Goal: Information Seeking & Learning: Understand process/instructions

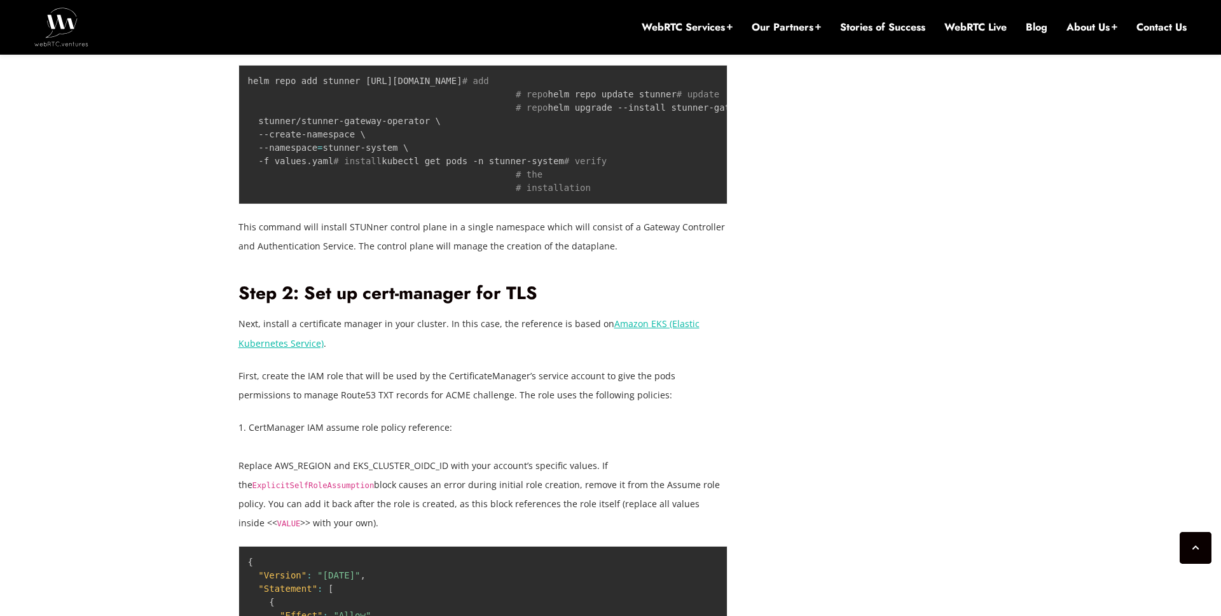
scroll to position [2346, 0]
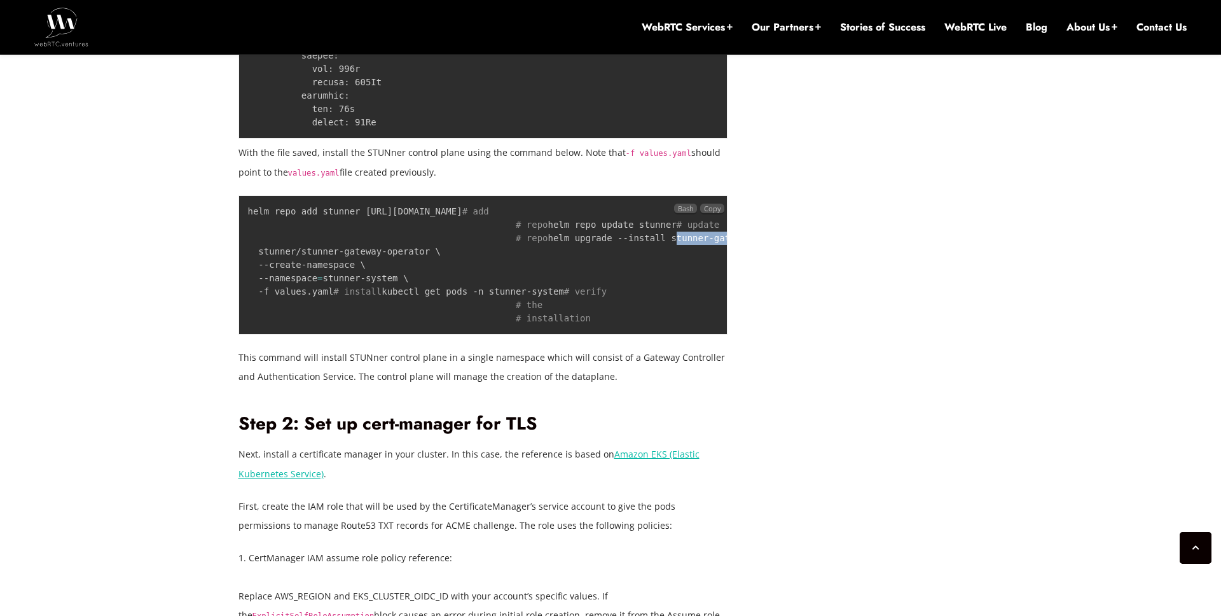
drag, startPoint x: 371, startPoint y: 262, endPoint x: 459, endPoint y: 263, distance: 87.8
click at [459, 263] on code "helm repo add stunner [URL][DOMAIN_NAME] # add # repo helm repo update stunner …" at bounding box center [529, 264] width 563 height 117
drag, startPoint x: 370, startPoint y: 265, endPoint x: 498, endPoint y: 265, distance: 127.9
click at [498, 265] on code "helm repo add stunner [URL][DOMAIN_NAME] # add # repo helm repo update stunner …" at bounding box center [529, 264] width 563 height 117
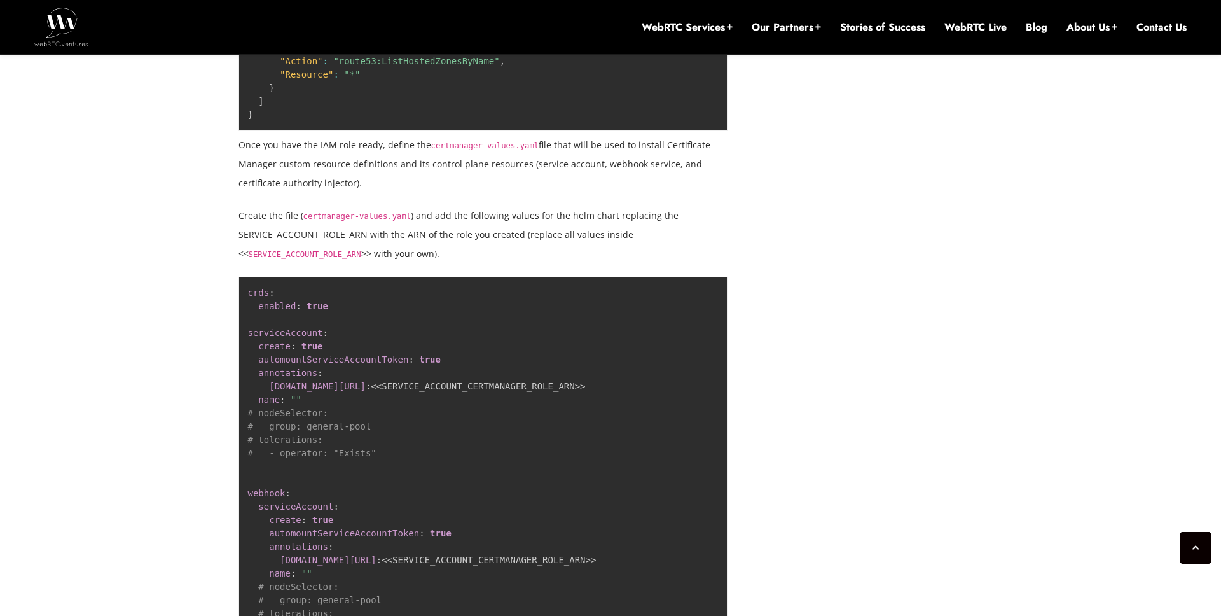
scroll to position [3993, 0]
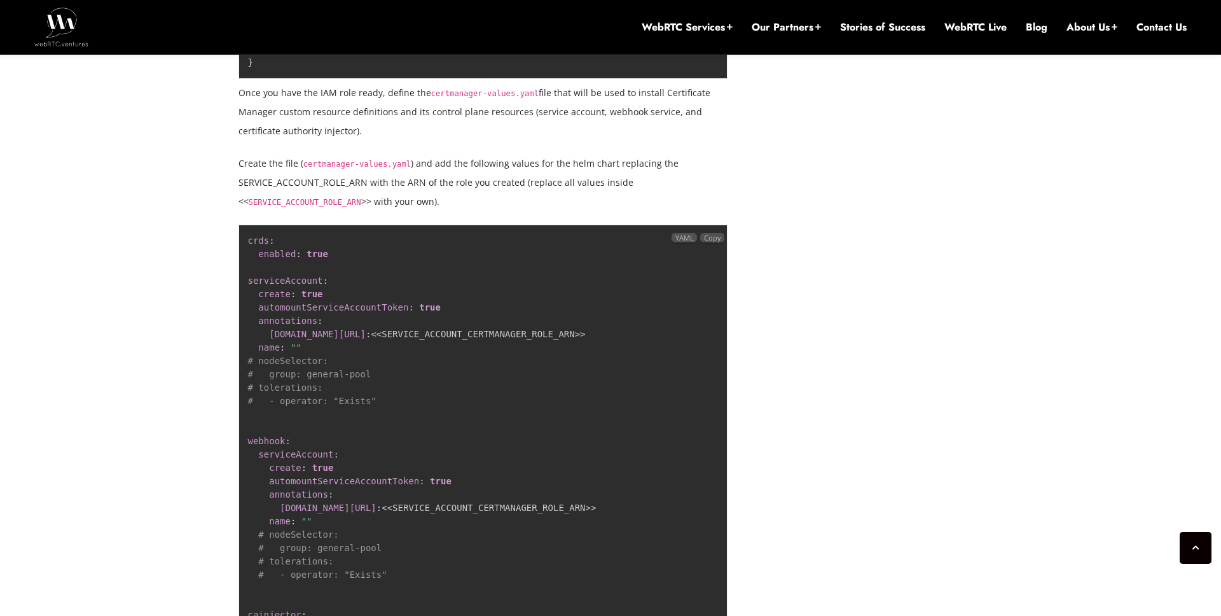
click at [503, 375] on code "crds : enabled : true serviceAccount : create : true automountServiceAccountTok…" at bounding box center [567, 627] width 638 height 785
click at [508, 372] on code "crds : enabled : true serviceAccount : create : true automountServiceAccountTok…" at bounding box center [567, 627] width 638 height 785
click at [502, 543] on code "crds : enabled : true serviceAccount : create : true automountServiceAccountTok…" at bounding box center [567, 627] width 638 height 785
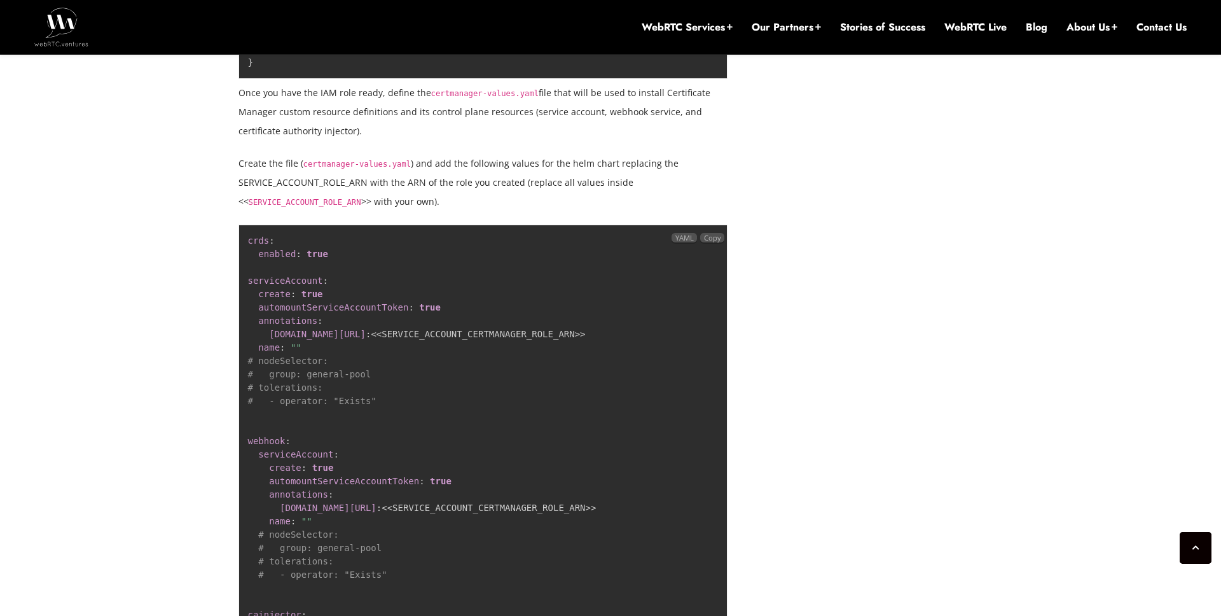
click at [502, 543] on code "crds : enabled : true serviceAccount : create : true automountServiceAccountTok…" at bounding box center [567, 627] width 638 height 785
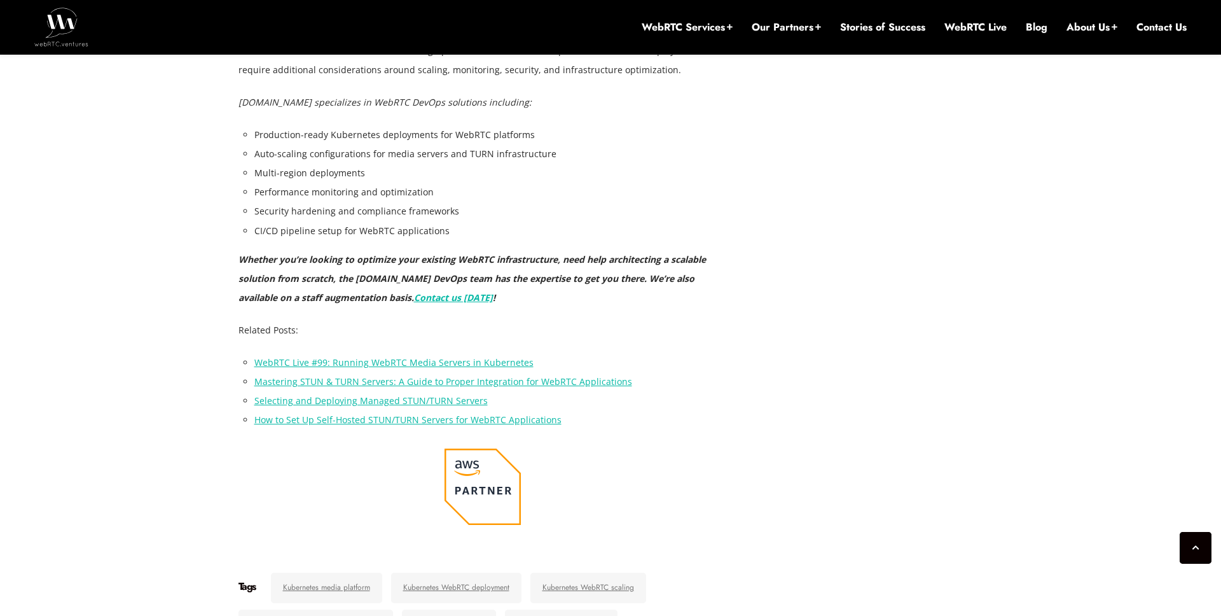
scroll to position [8549, 0]
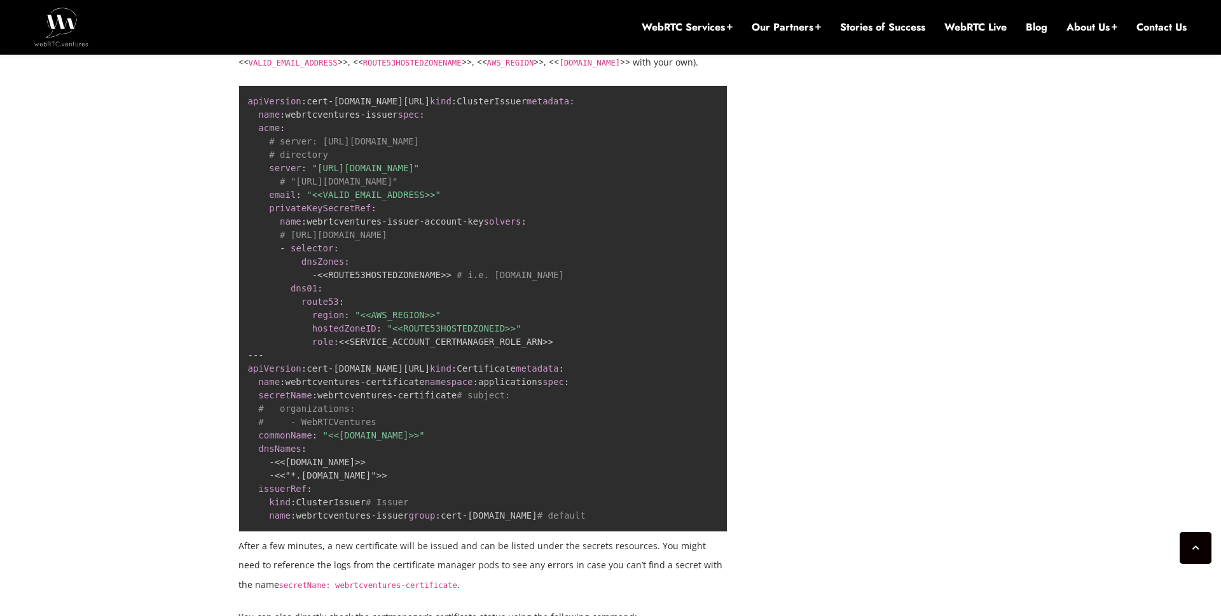
scroll to position [5104, 0]
click at [352, 260] on pre "apiVersion : cert - [DOMAIN_NAME][URL] kind : ClusterIssuer metadata : name : w…" at bounding box center [484, 309] width 490 height 447
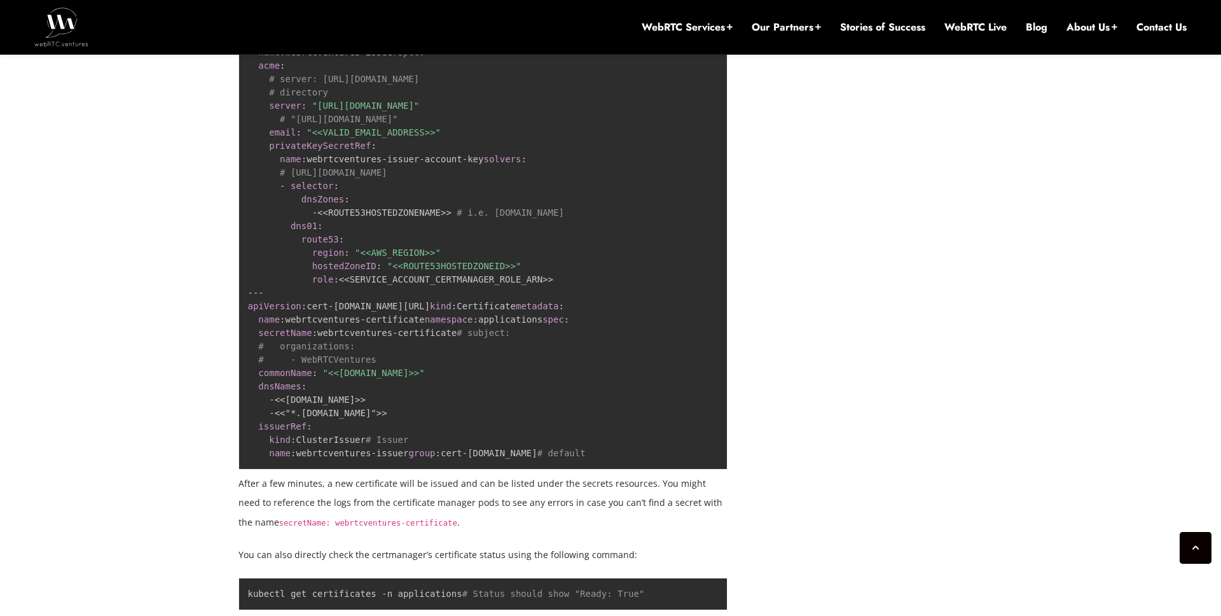
scroll to position [5117, 0]
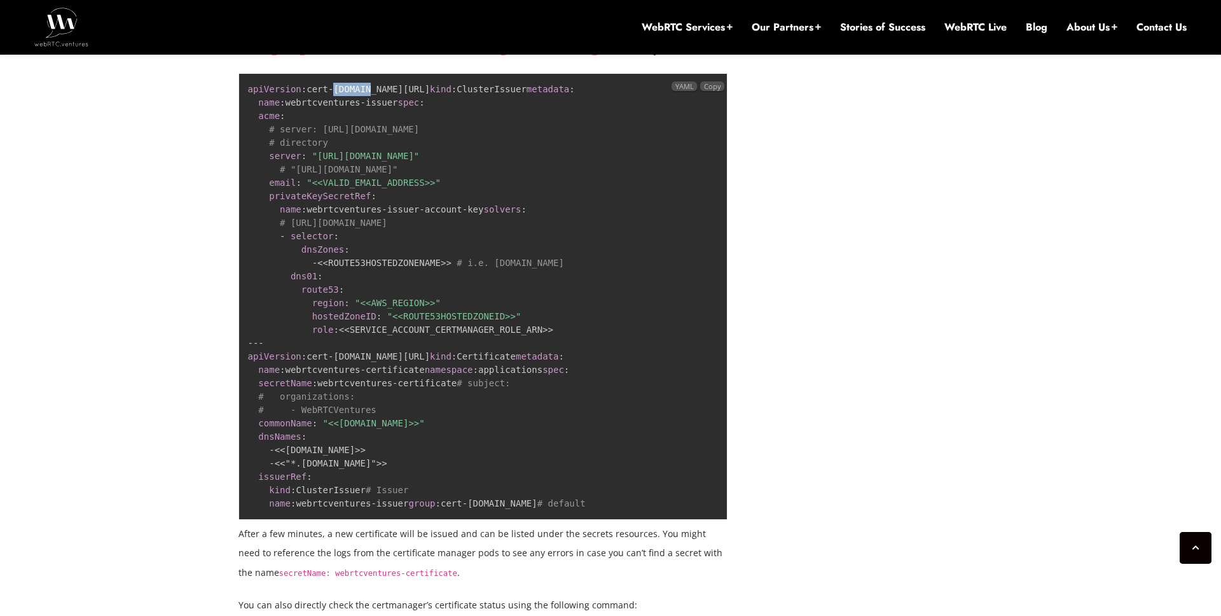
click at [299, 256] on code "apiVersion : cert - [DOMAIN_NAME][URL] kind : ClusterIssuer metadata : name : w…" at bounding box center [417, 296] width 338 height 424
click at [311, 255] on code "apiVersion : cert - [DOMAIN_NAME][URL] kind : ClusterIssuer metadata : name : w…" at bounding box center [417, 296] width 338 height 424
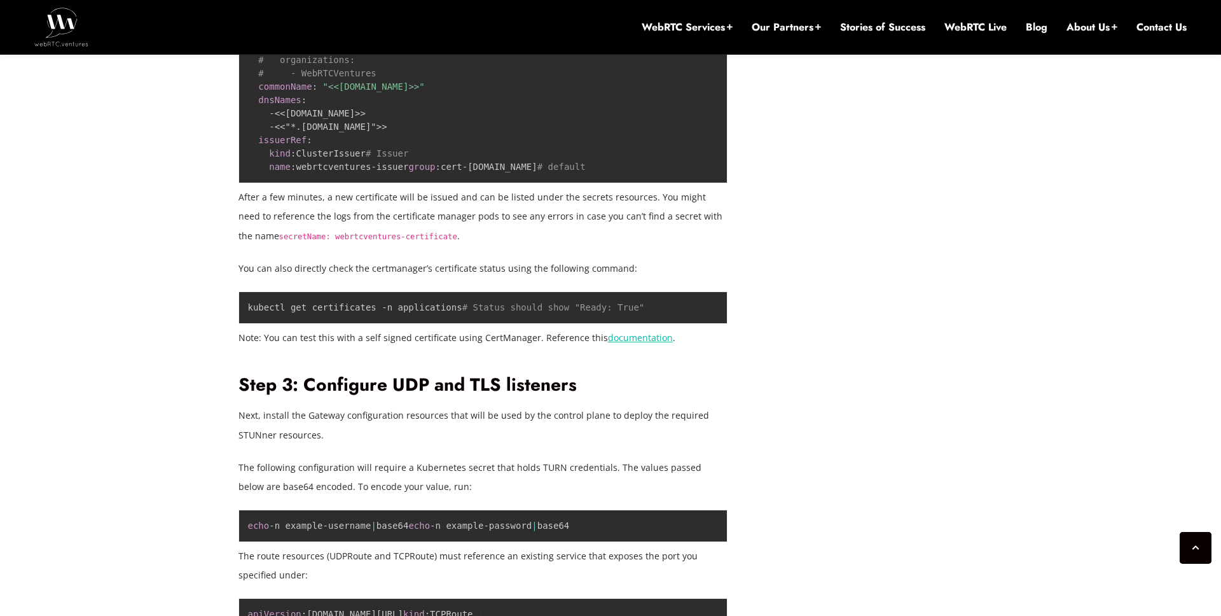
scroll to position [5623, 0]
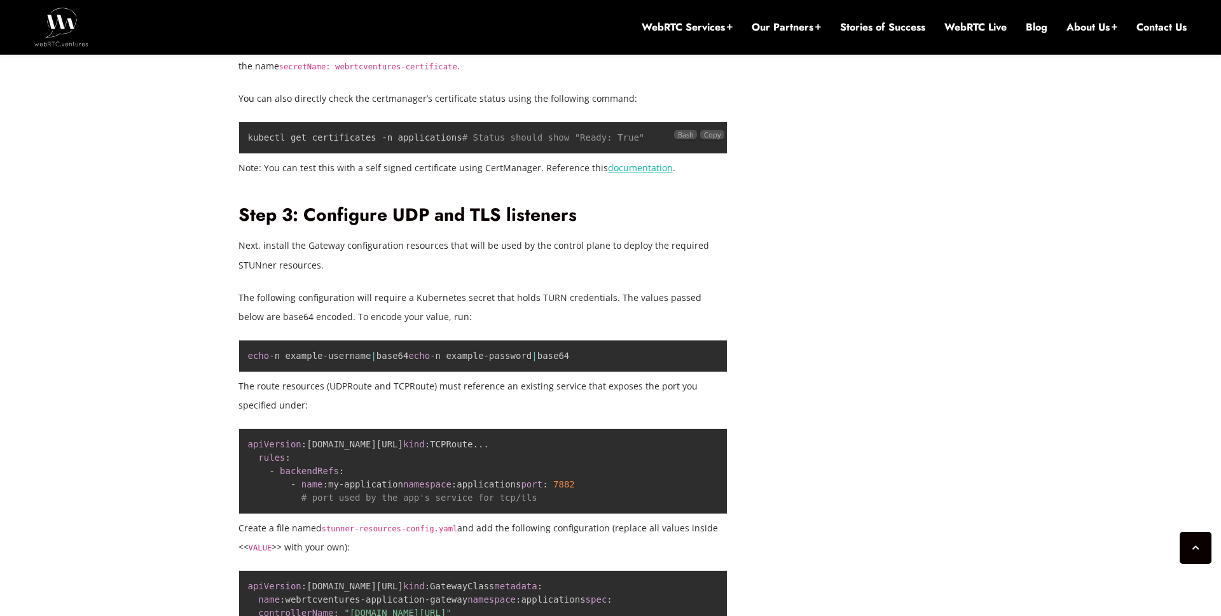
click at [343, 143] on code "kubectl get certificates -n applications # Status should show "Ready: True"" at bounding box center [446, 137] width 397 height 10
click at [473, 75] on p "After a few minutes, a new certificate will be issued and can be listed under t…" at bounding box center [484, 46] width 490 height 57
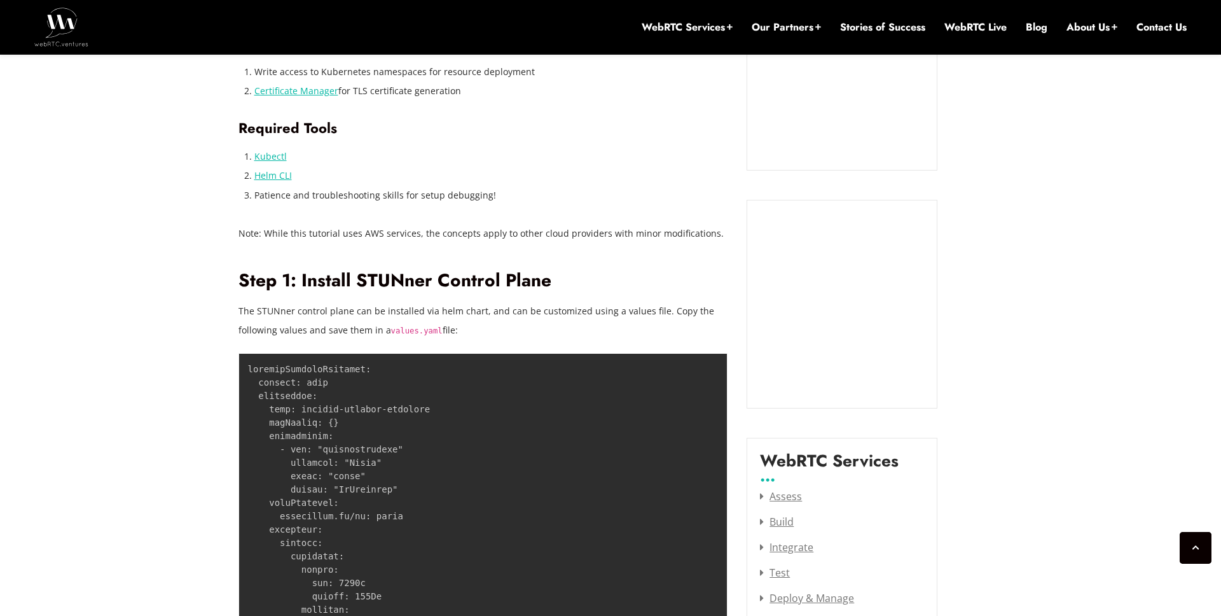
scroll to position [1405, 0]
